Goal: Task Accomplishment & Management: Manage account settings

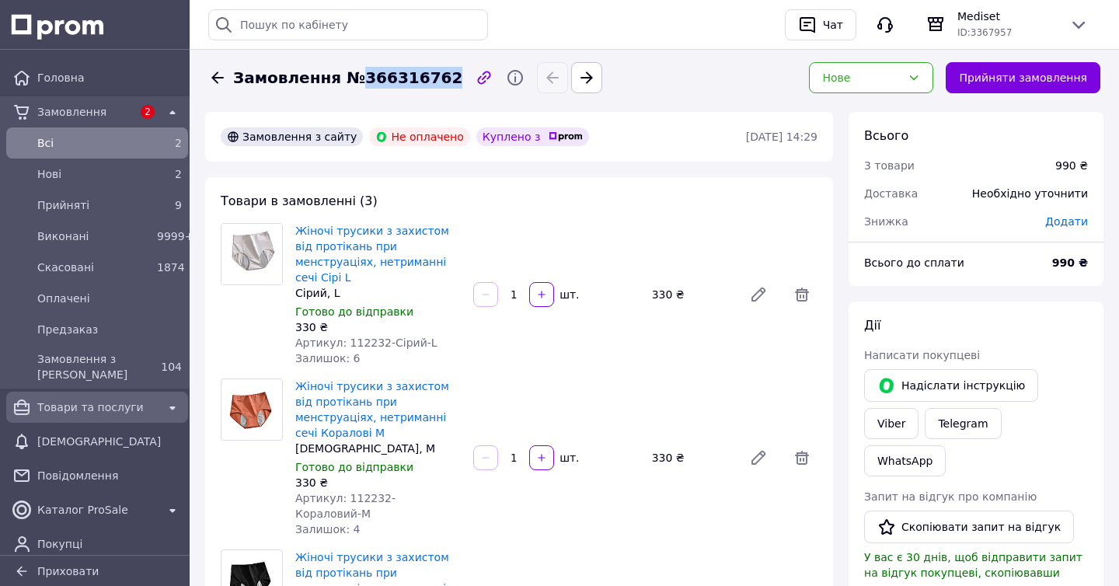
click at [101, 407] on span "Товари та послуги" at bounding box center [97, 407] width 120 height 16
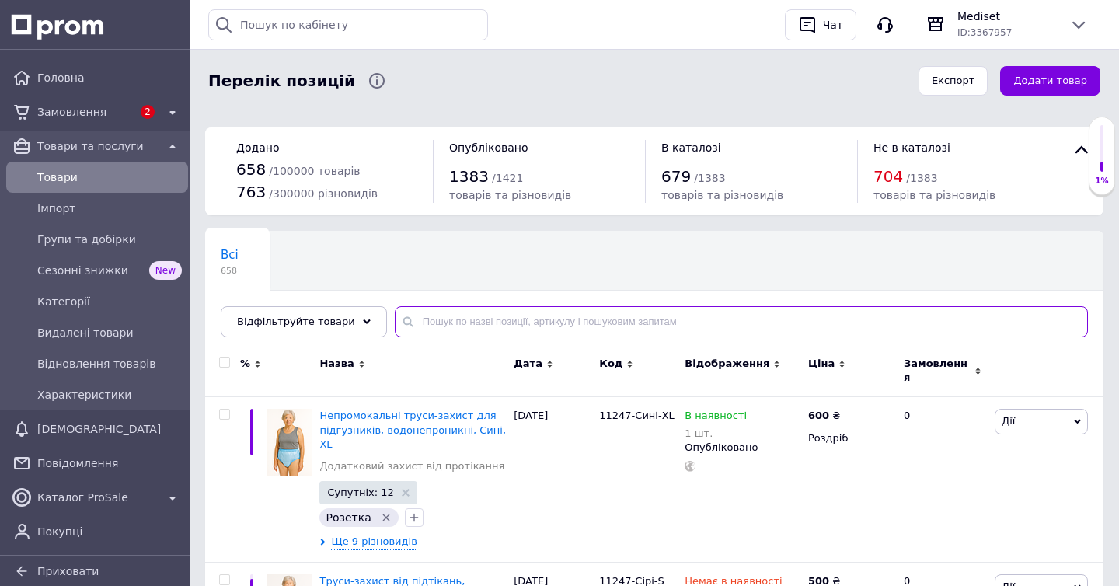
click at [500, 325] on input "text" at bounding box center [741, 321] width 693 height 31
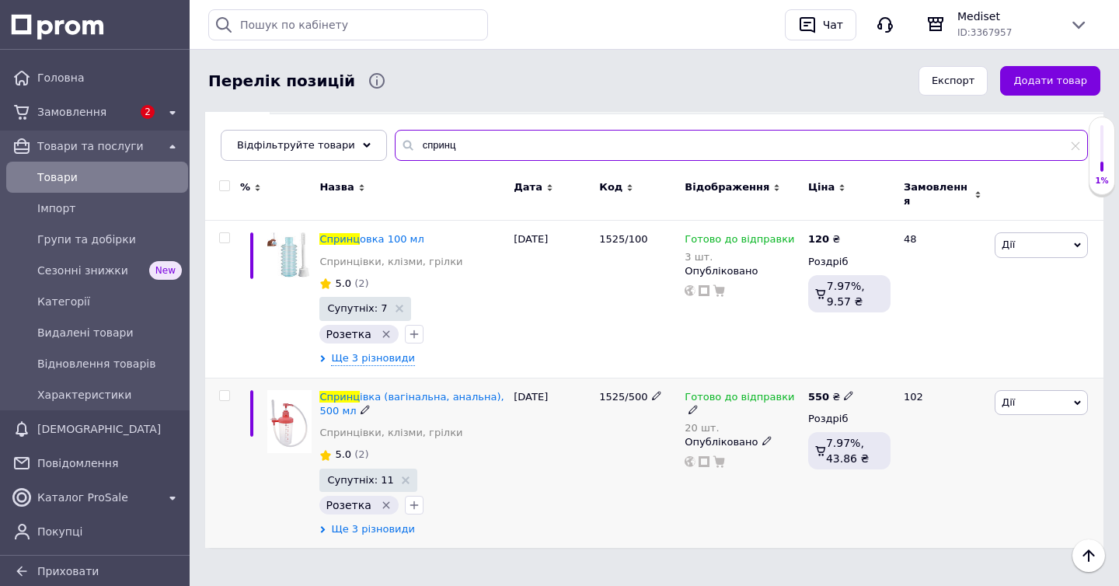
scroll to position [176, 0]
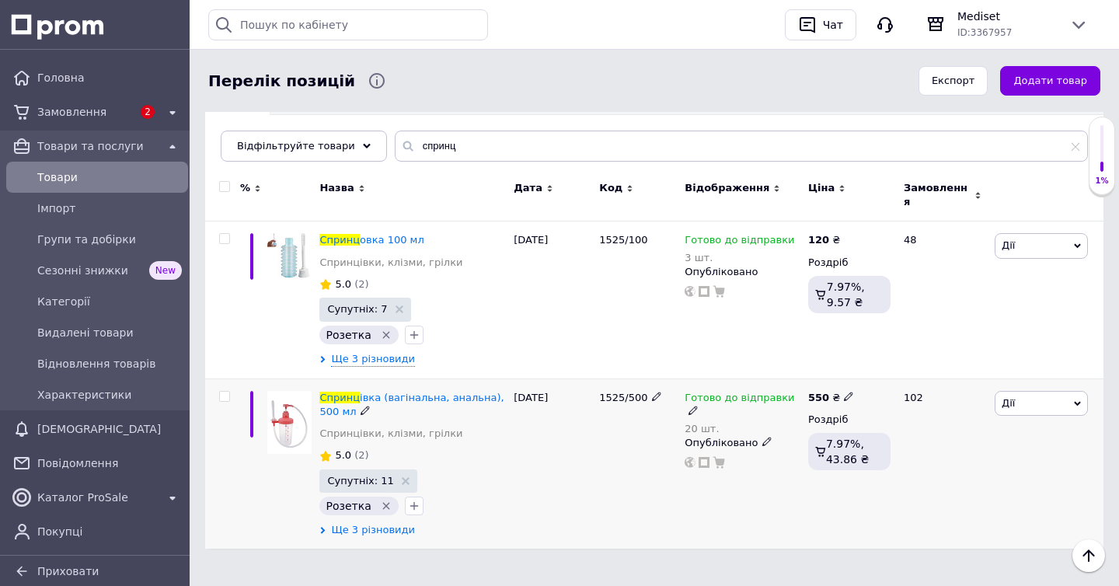
click at [319, 527] on icon at bounding box center [322, 530] width 7 height 7
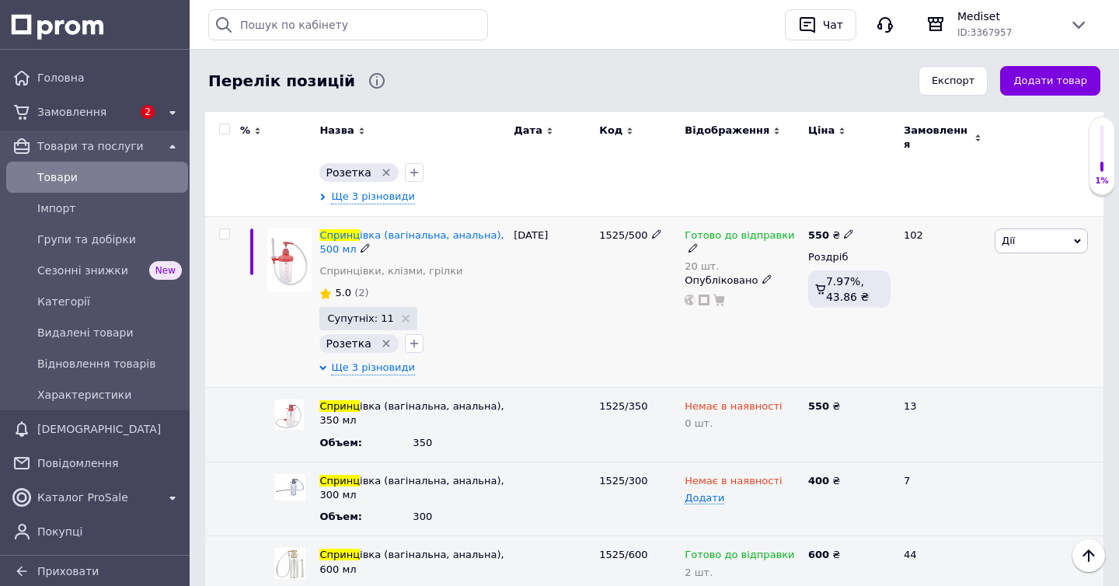
scroll to position [399, 0]
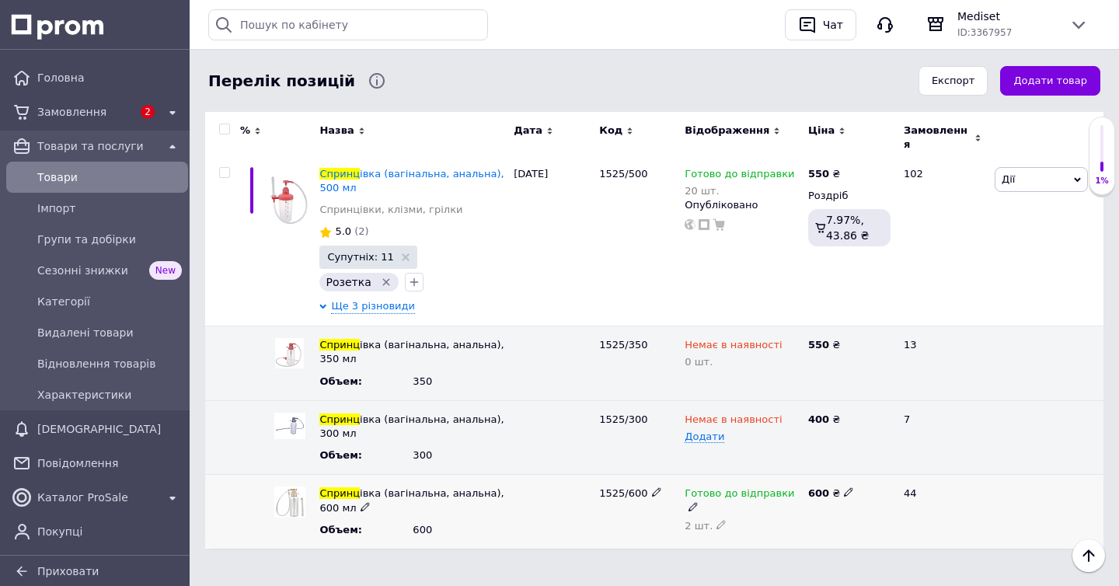
click at [619, 487] on span "1525/600" at bounding box center [623, 493] width 48 height 12
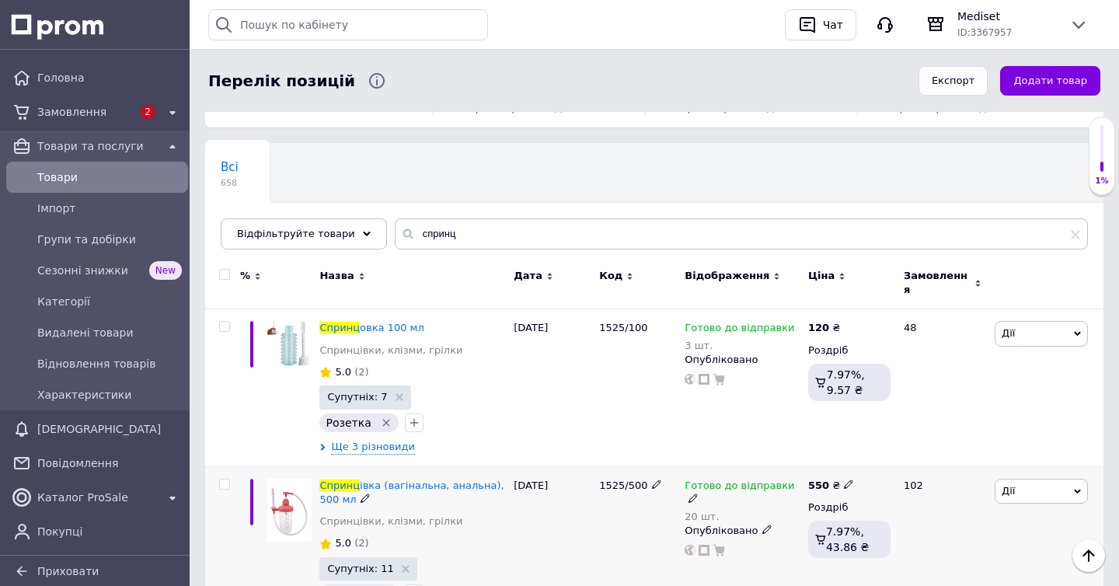
scroll to position [0, 0]
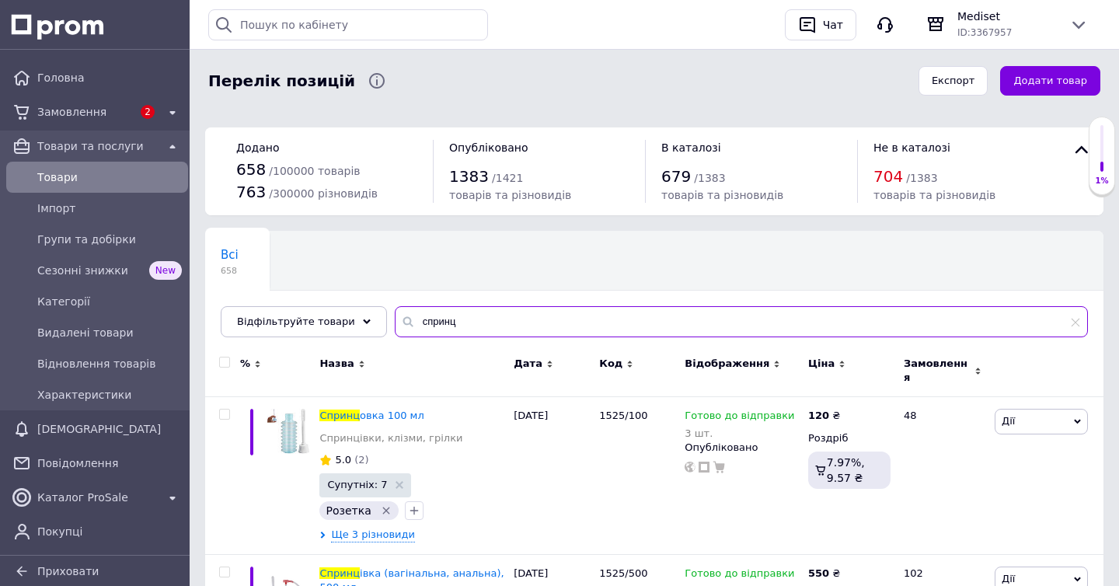
click at [431, 318] on input "спринц" at bounding box center [741, 321] width 693 height 31
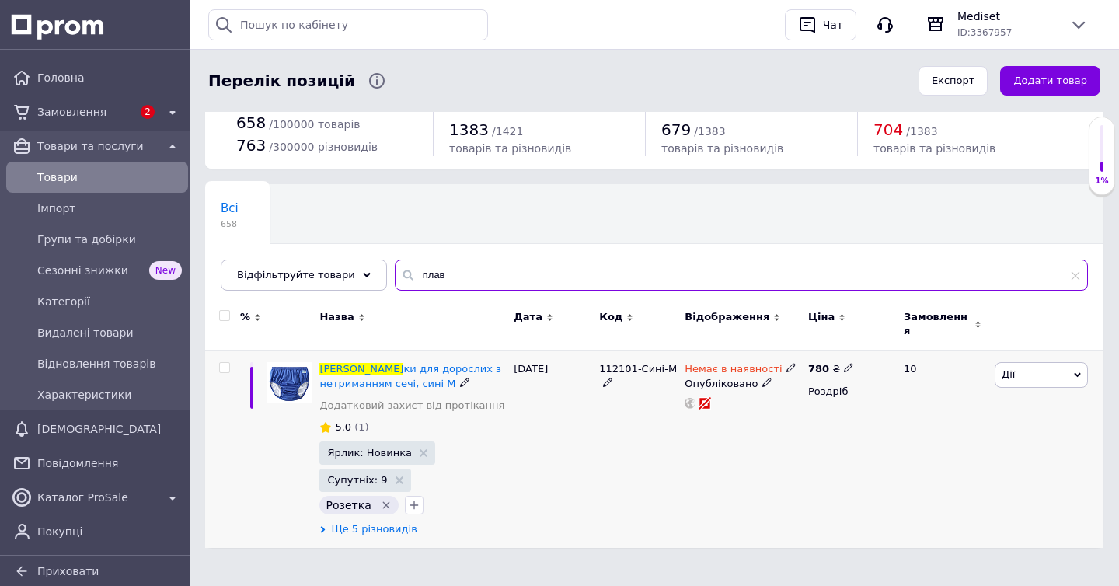
scroll to position [46, 0]
type input "плав"
click at [322, 527] on use at bounding box center [323, 530] width 5 height 7
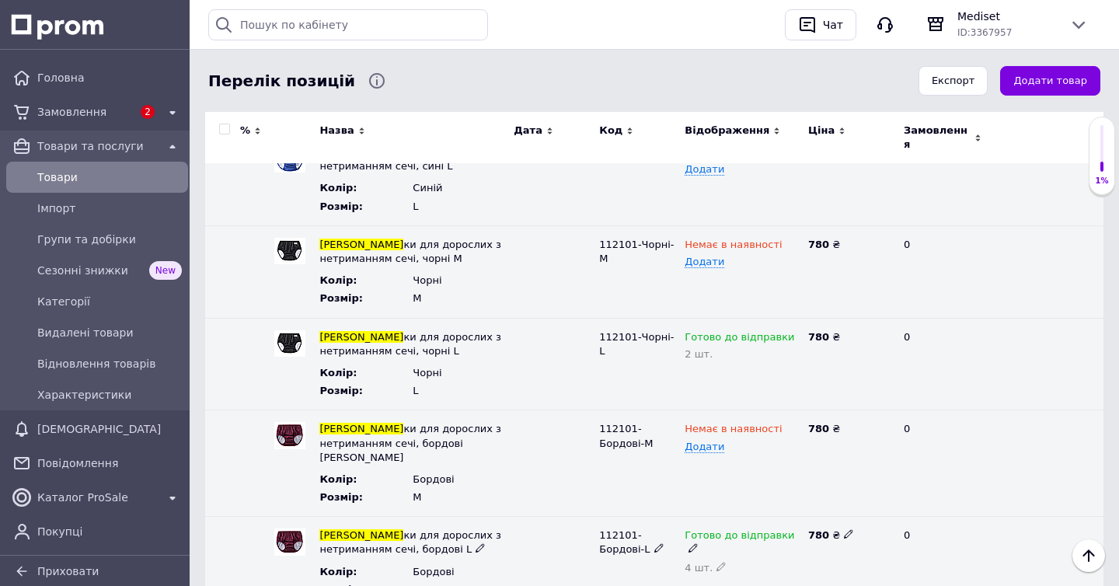
scroll to position [442, 0]
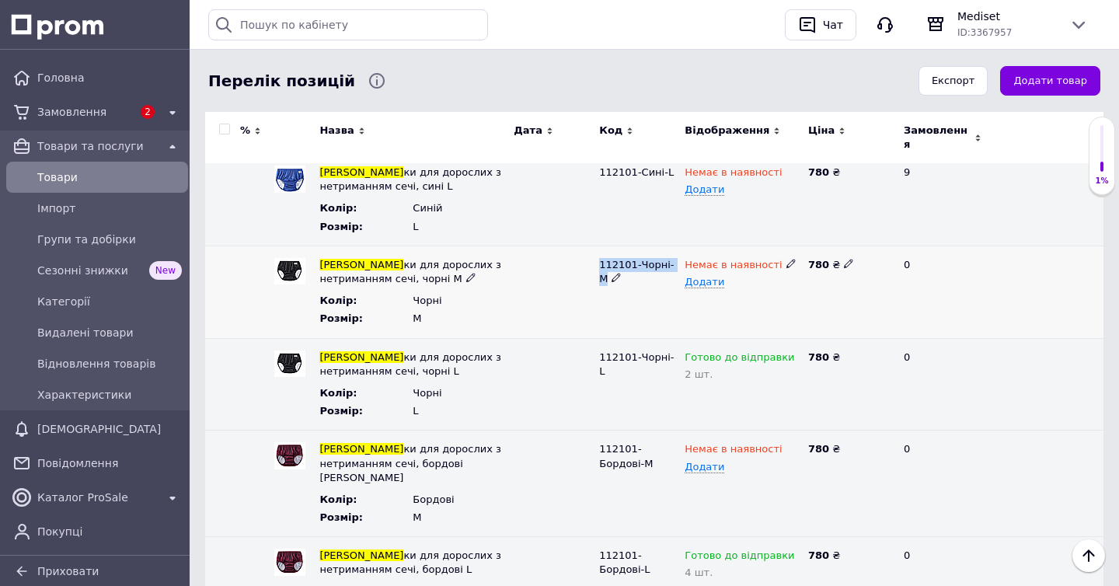
drag, startPoint x: 676, startPoint y: 255, endPoint x: 595, endPoint y: 255, distance: 80.8
click at [595, 255] on div "112101-Чорні-M" at bounding box center [637, 292] width 85 height 92
copy span "112101-Чорні-M"
